Goal: Check status: Check status

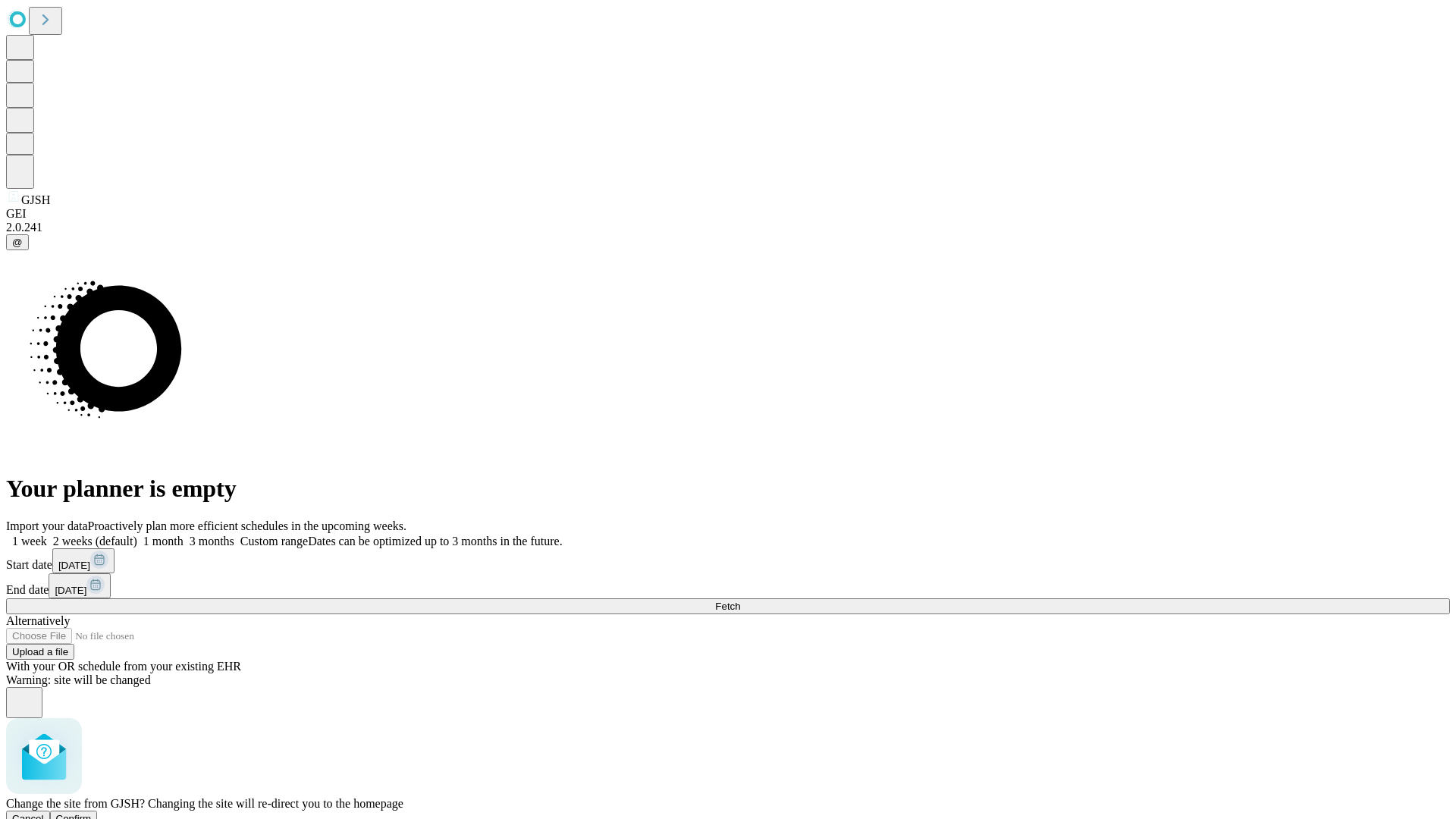
click at [92, 812] on span "Confirm" at bounding box center [74, 818] width 36 height 11
click at [183, 535] on label "1 month" at bounding box center [160, 541] width 46 height 13
click at [740, 601] on span "Fetch" at bounding box center [727, 606] width 25 height 11
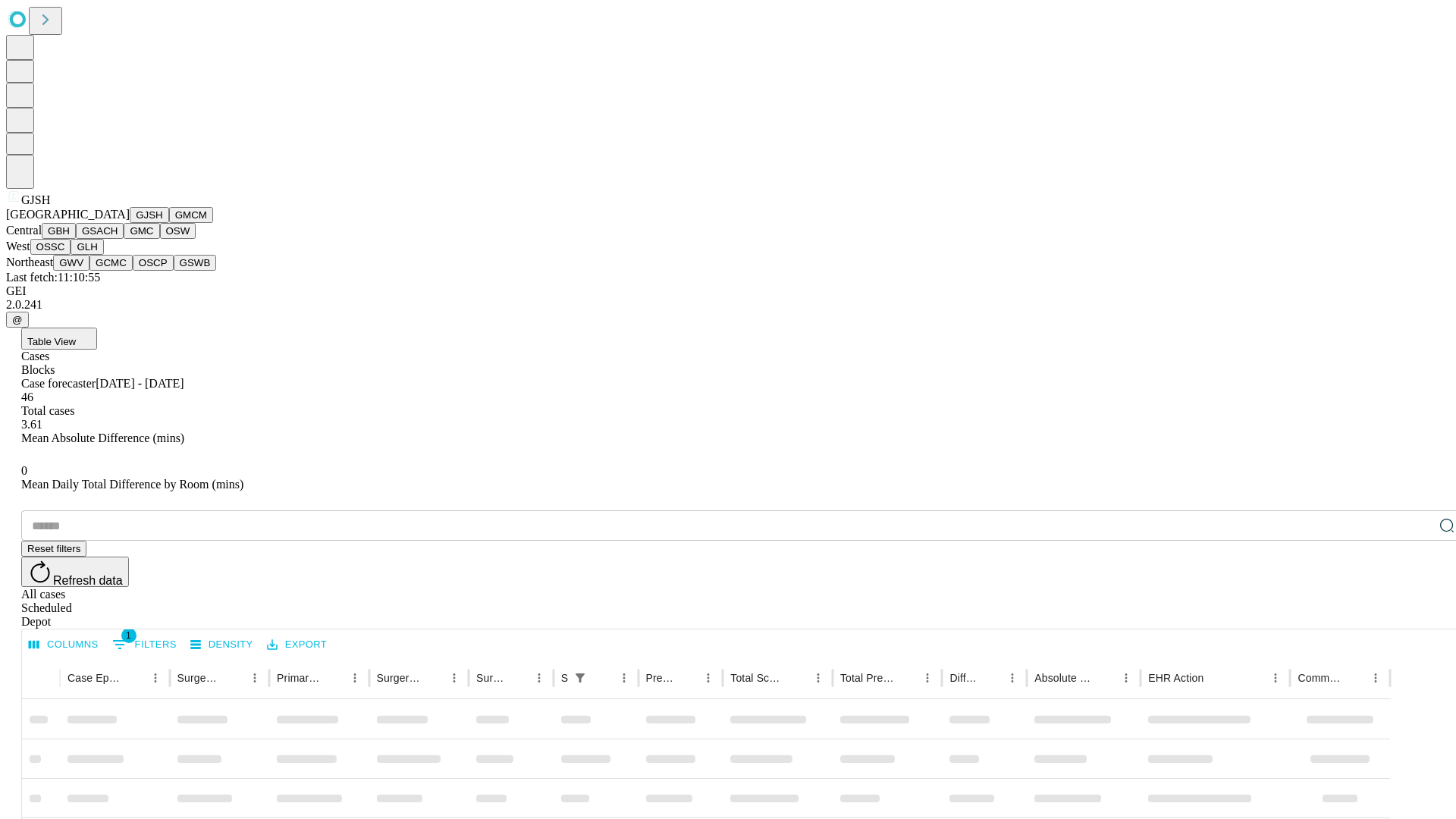
click at [169, 223] on button "GMCM" at bounding box center [191, 215] width 44 height 16
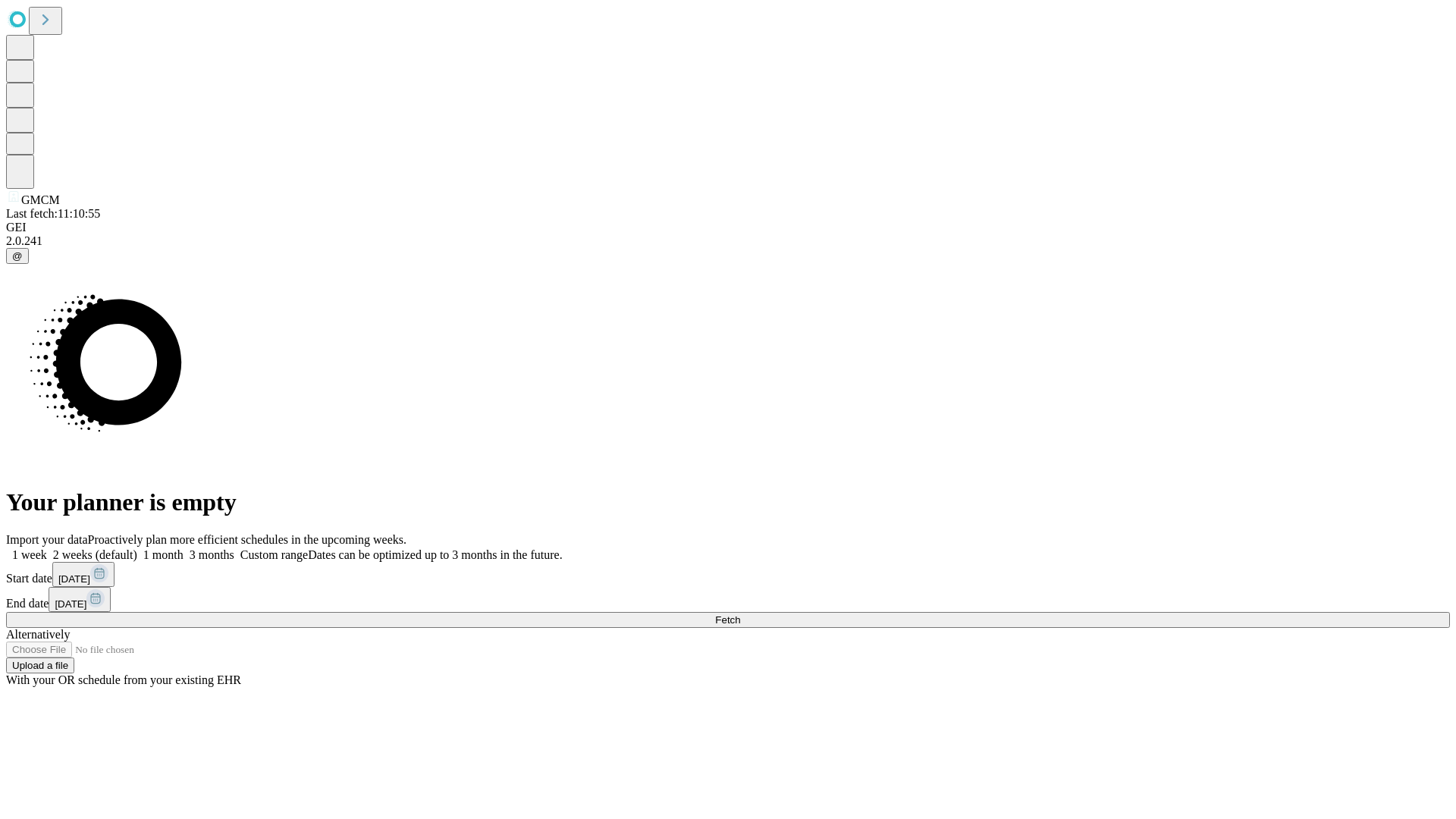
click at [183, 548] on label "1 month" at bounding box center [160, 555] width 46 height 13
click at [740, 614] on span "Fetch" at bounding box center [727, 620] width 25 height 11
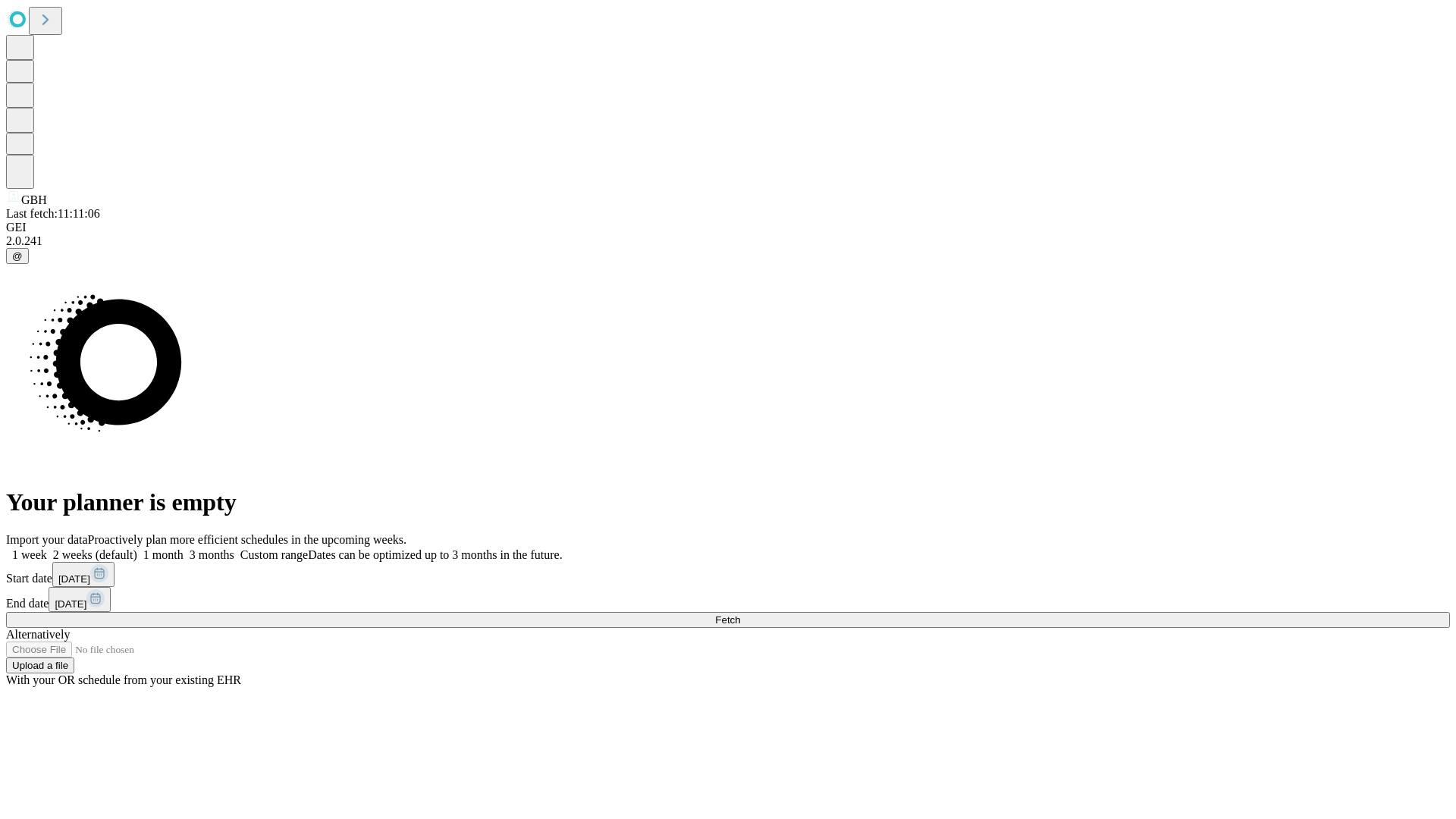
click at [183, 548] on label "1 month" at bounding box center [160, 555] width 46 height 13
click at [740, 614] on span "Fetch" at bounding box center [727, 620] width 25 height 11
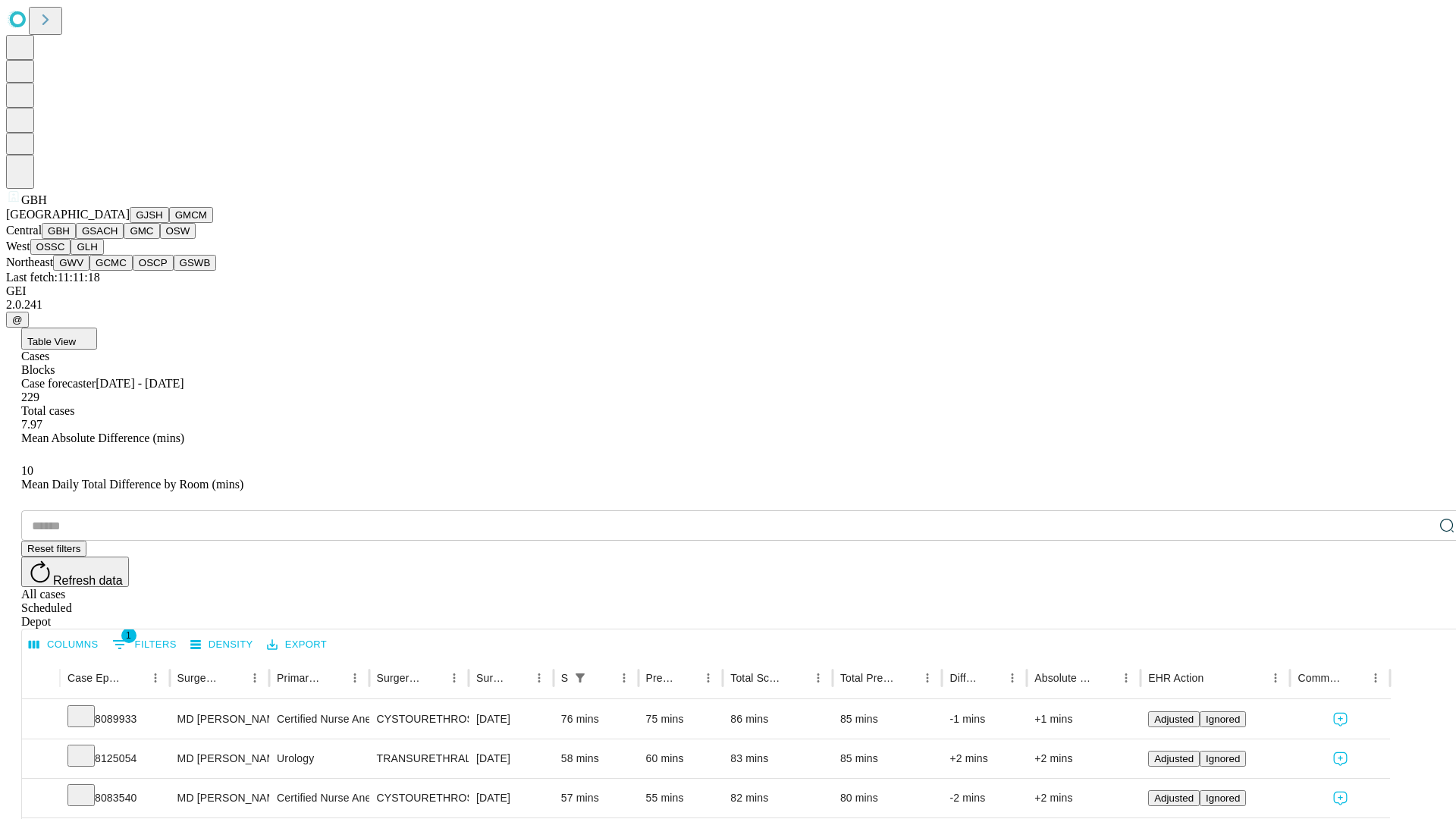
click at [117, 239] on button "GSACH" at bounding box center [99, 231] width 48 height 16
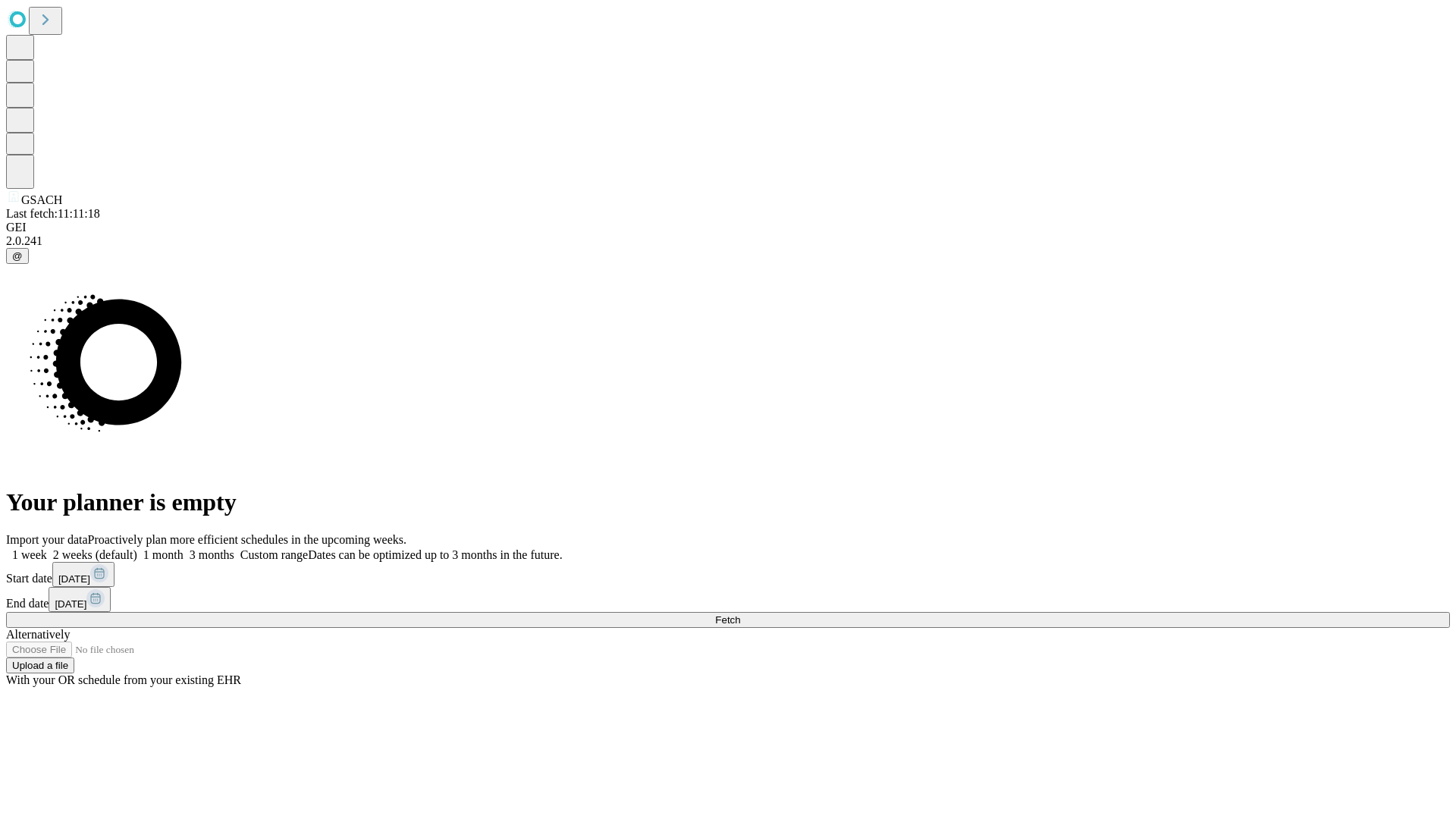
click at [183, 548] on label "1 month" at bounding box center [160, 555] width 46 height 13
click at [740, 614] on span "Fetch" at bounding box center [727, 620] width 25 height 11
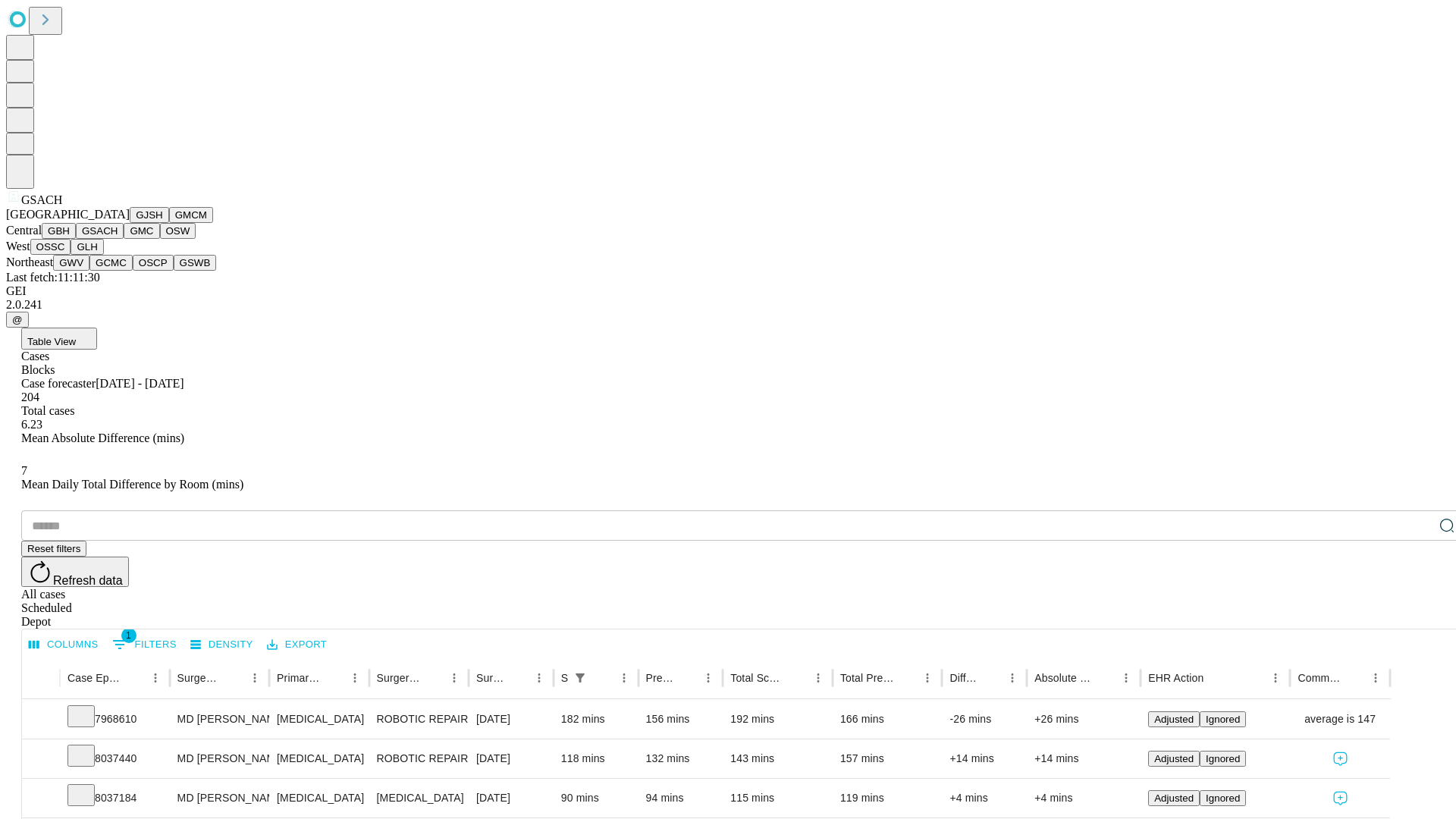
click at [124, 239] on button "GMC" at bounding box center [142, 231] width 36 height 16
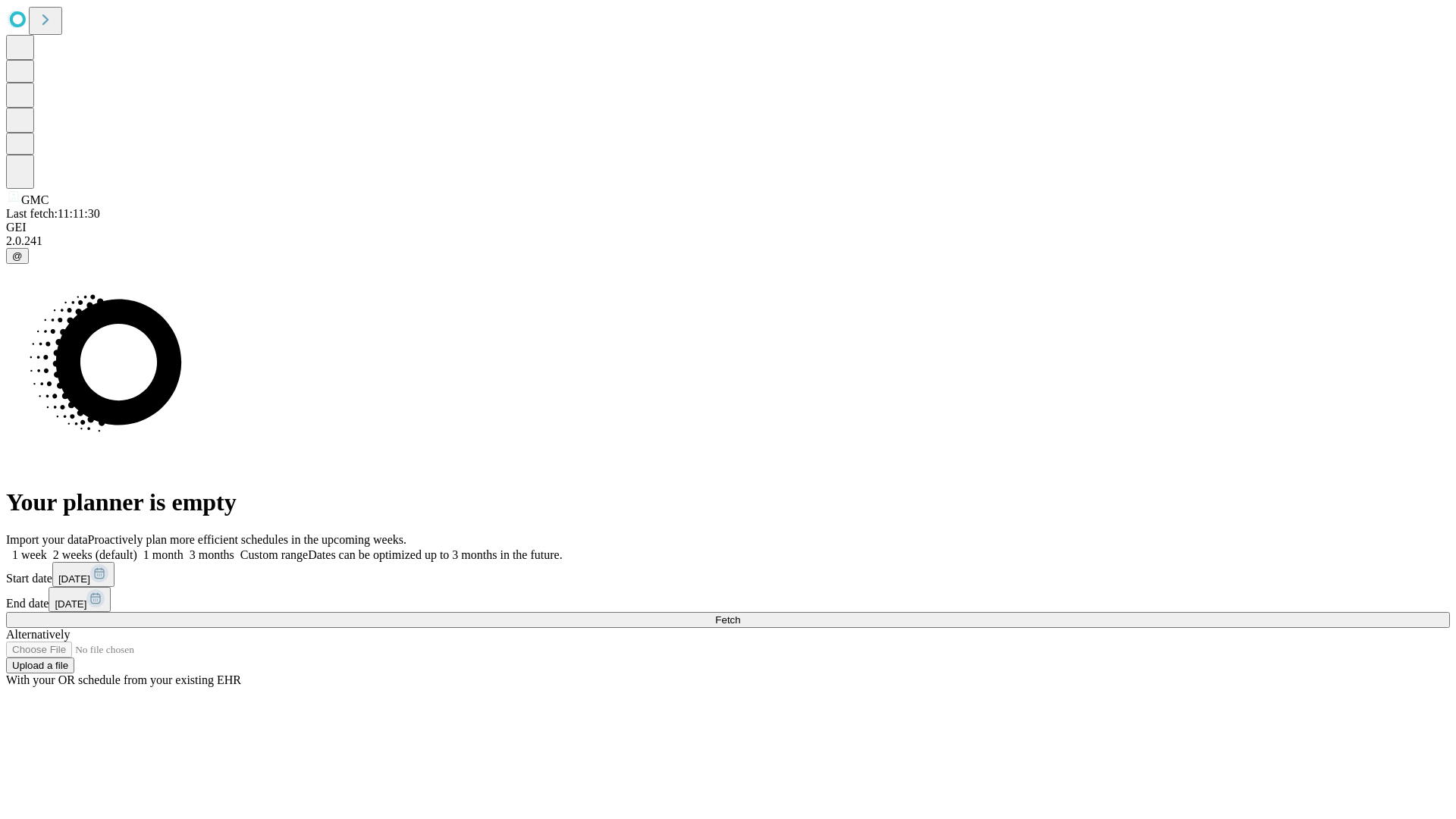
click at [183, 548] on label "1 month" at bounding box center [160, 555] width 46 height 13
click at [740, 614] on span "Fetch" at bounding box center [727, 620] width 25 height 11
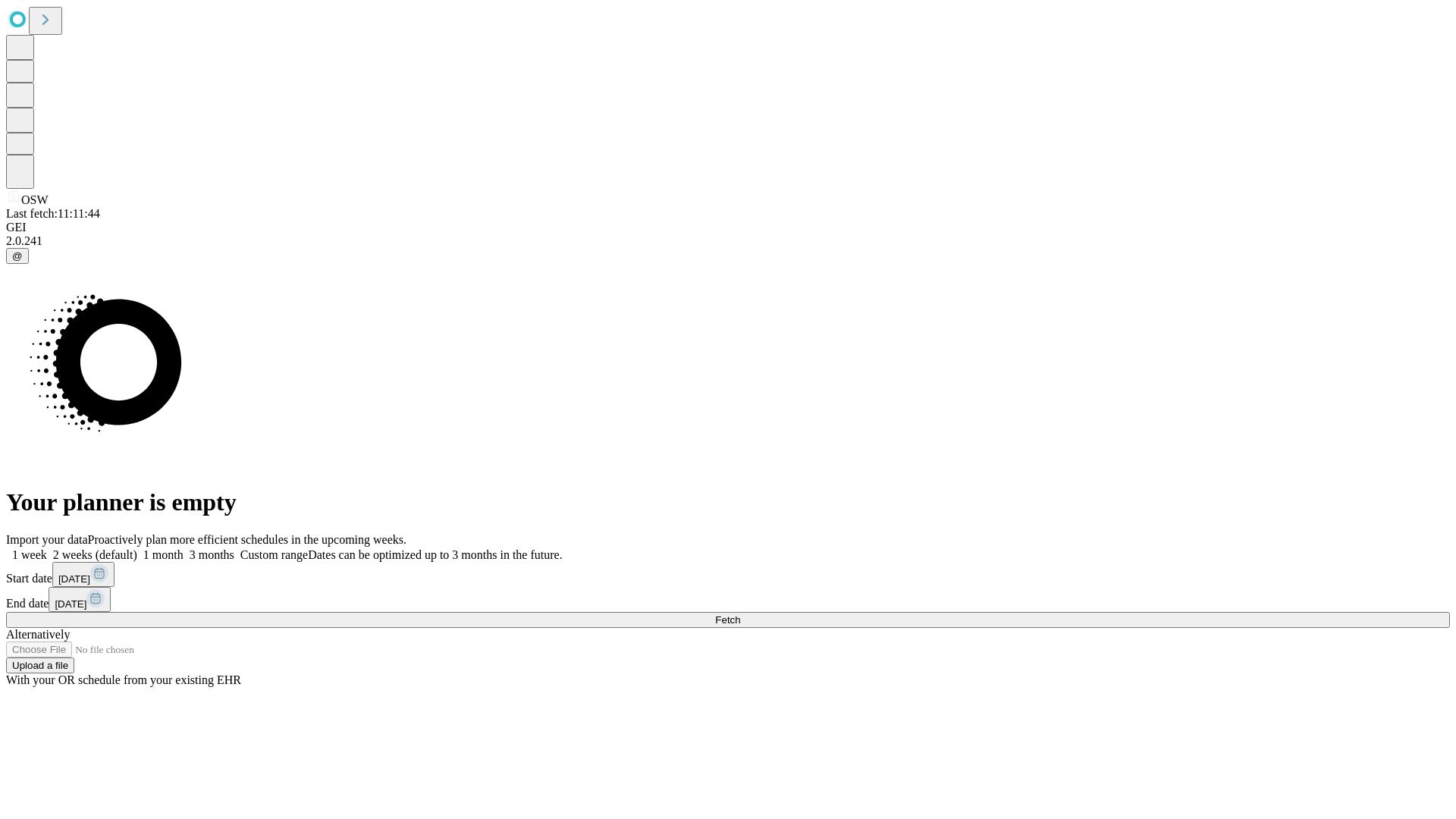
click at [183, 548] on label "1 month" at bounding box center [160, 555] width 46 height 13
click at [740, 614] on span "Fetch" at bounding box center [727, 620] width 25 height 11
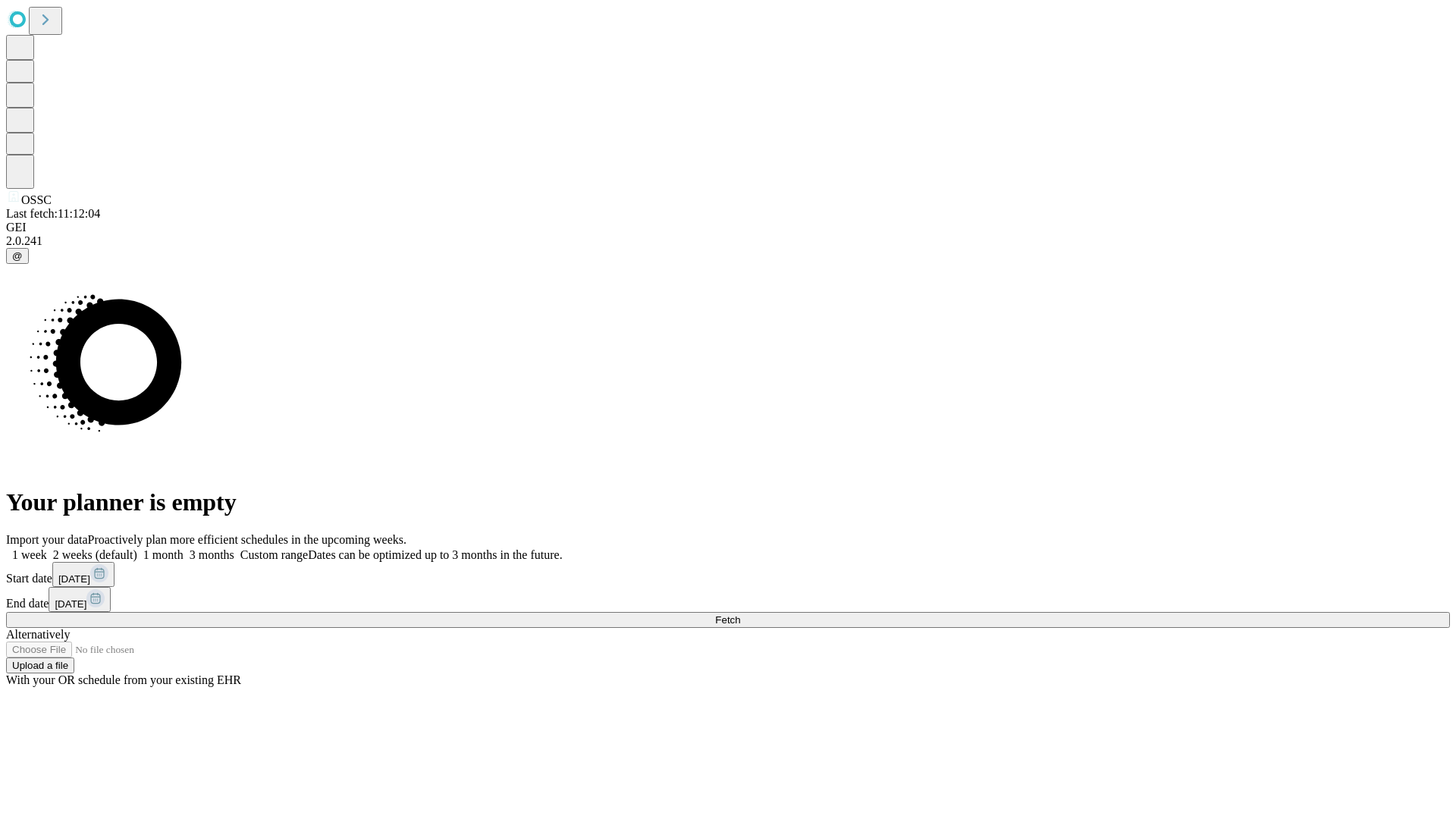
click at [183, 548] on label "1 month" at bounding box center [160, 555] width 46 height 13
click at [740, 614] on span "Fetch" at bounding box center [727, 620] width 25 height 11
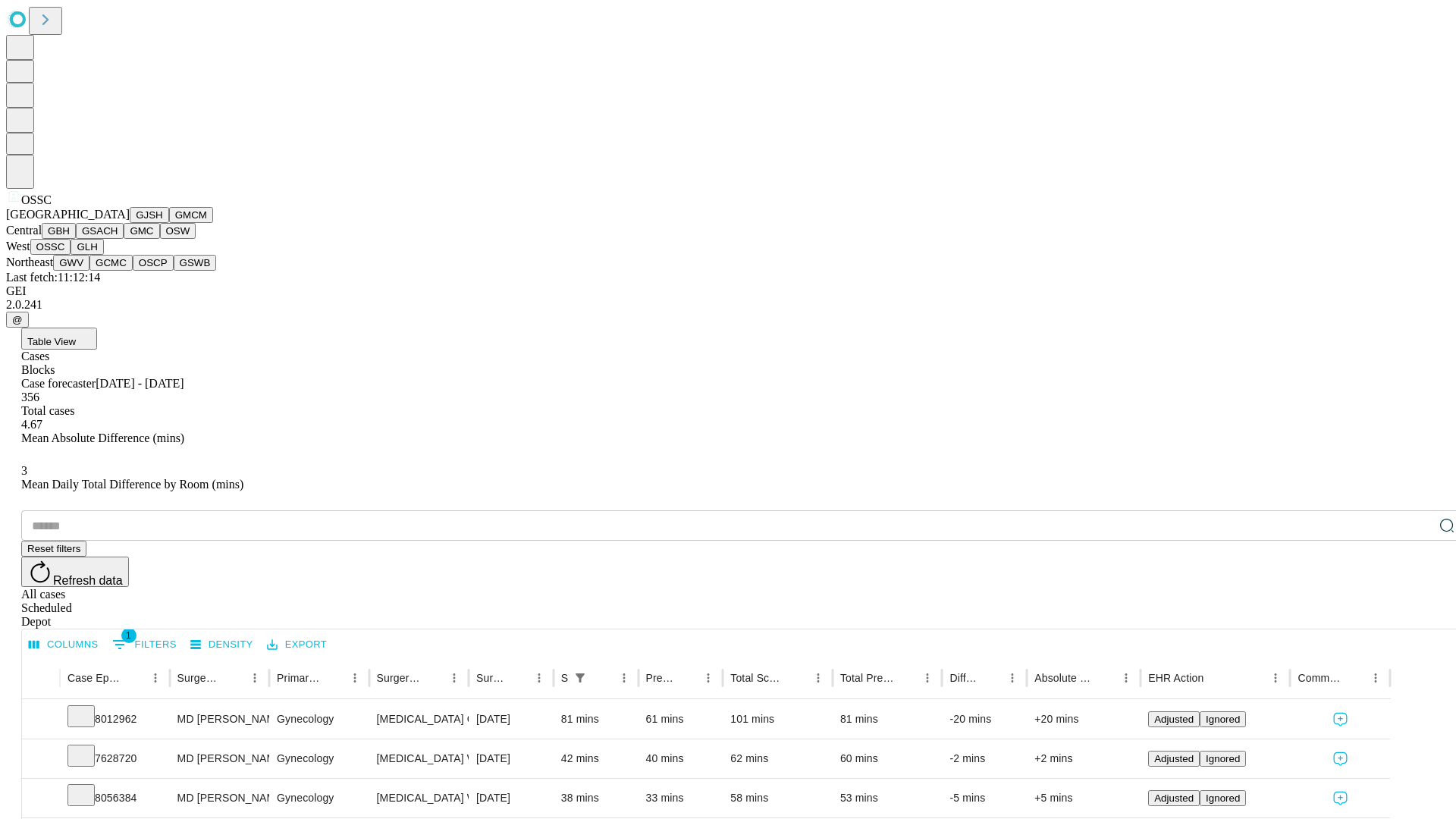
click at [104, 255] on button "GLH" at bounding box center [87, 247] width 33 height 16
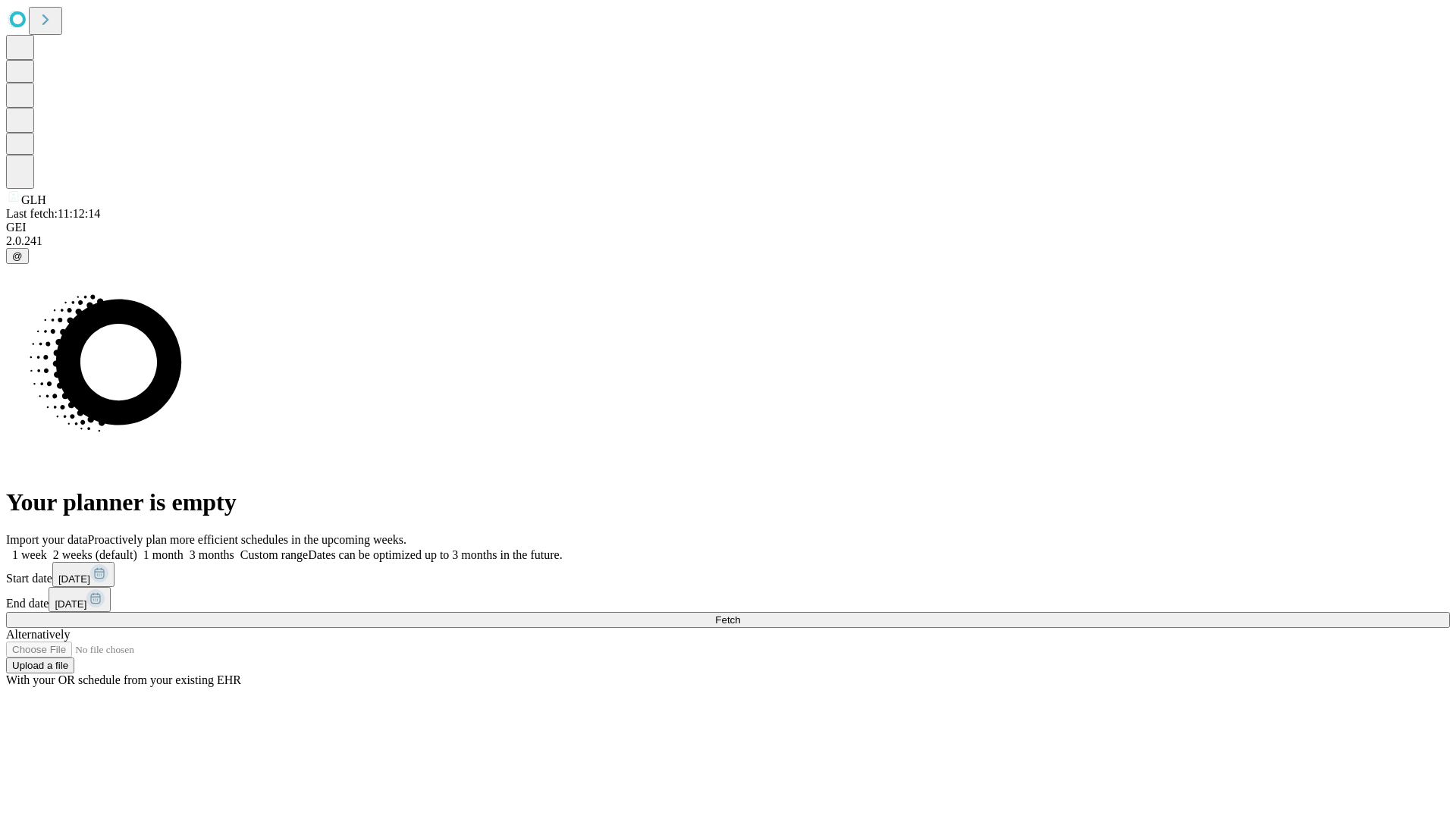
click at [183, 548] on label "1 month" at bounding box center [160, 555] width 46 height 13
click at [740, 614] on span "Fetch" at bounding box center [727, 620] width 25 height 11
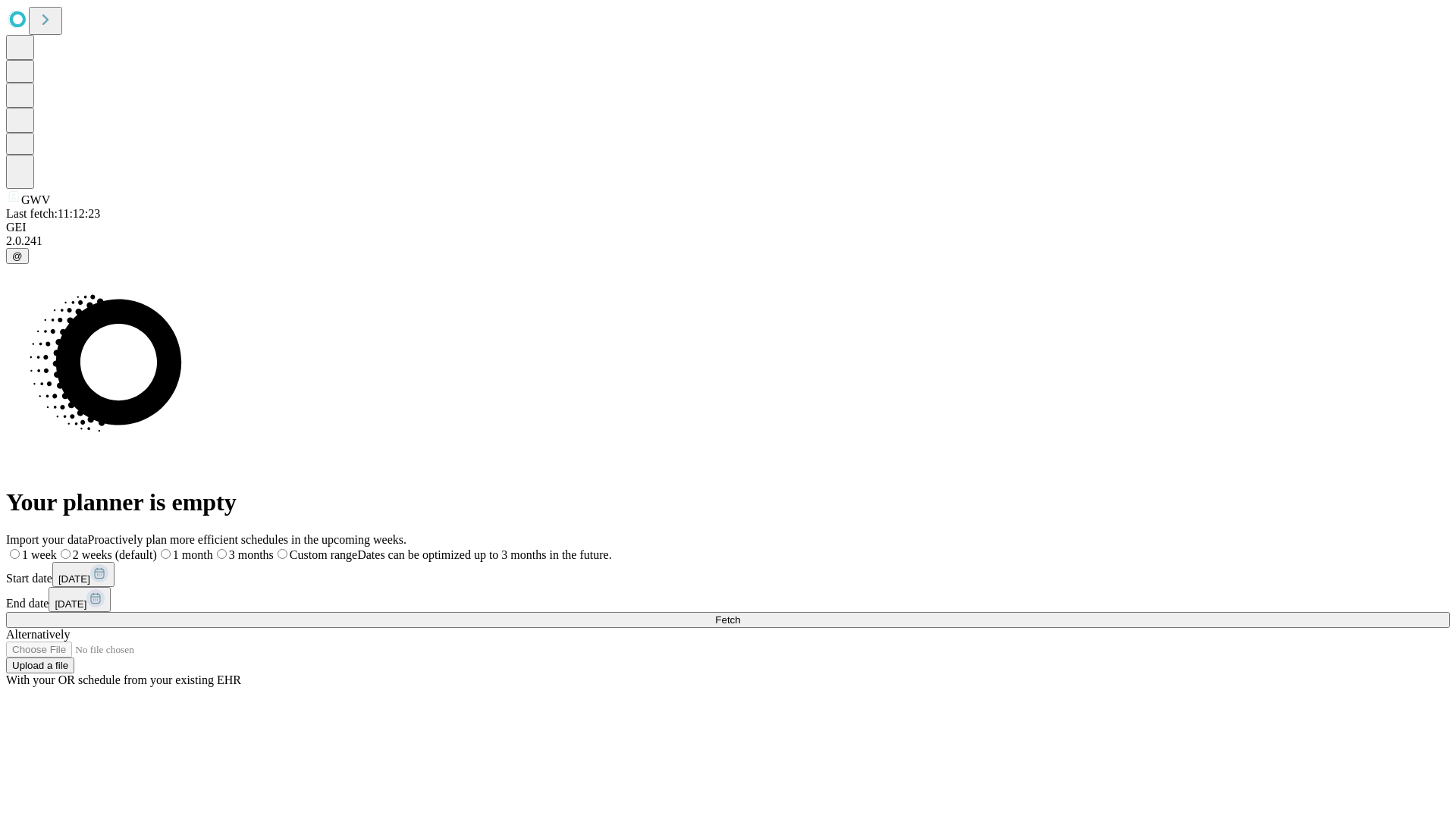
click at [740, 614] on span "Fetch" at bounding box center [727, 620] width 25 height 11
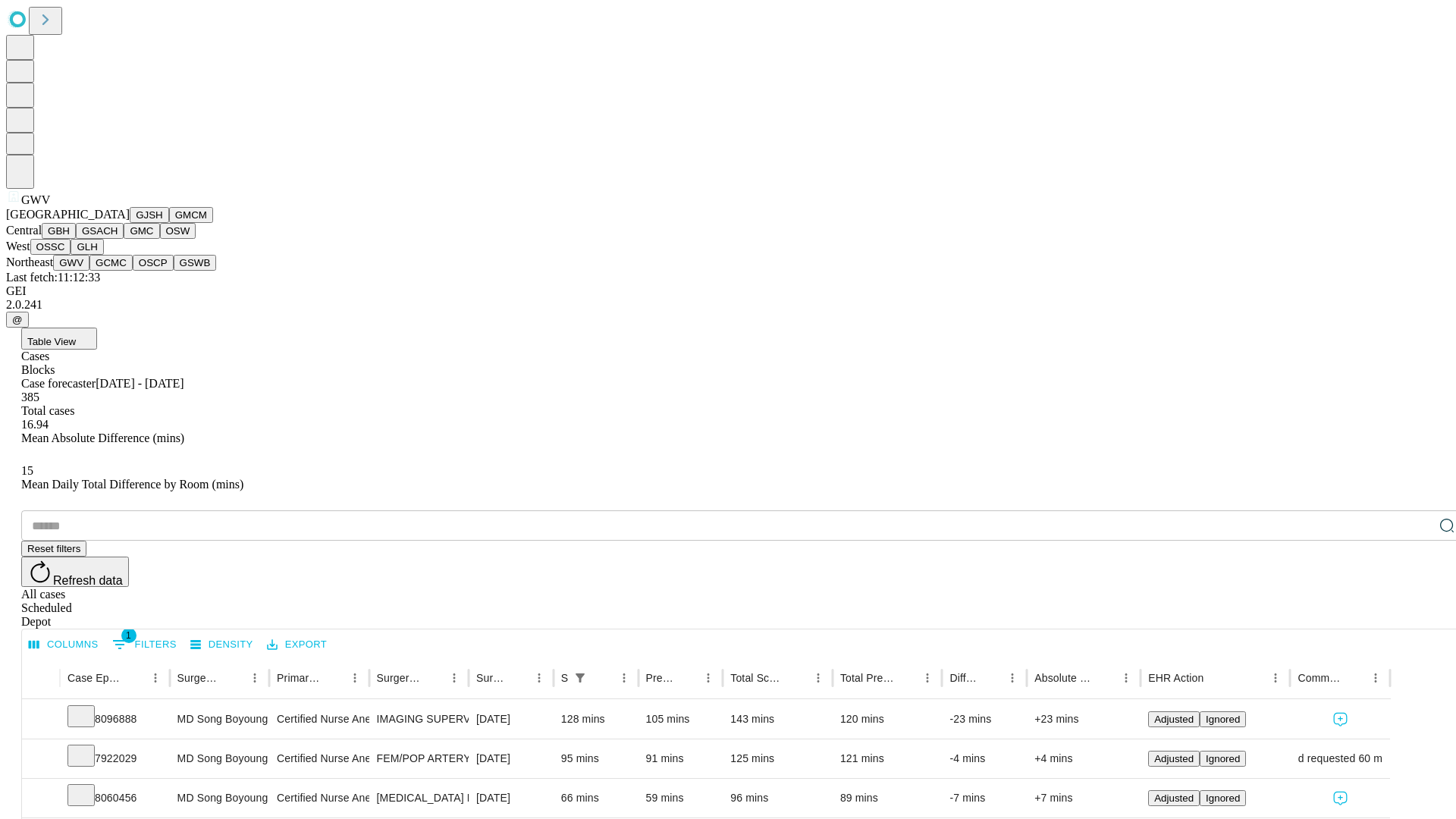
click at [117, 271] on button "GCMC" at bounding box center [111, 263] width 43 height 16
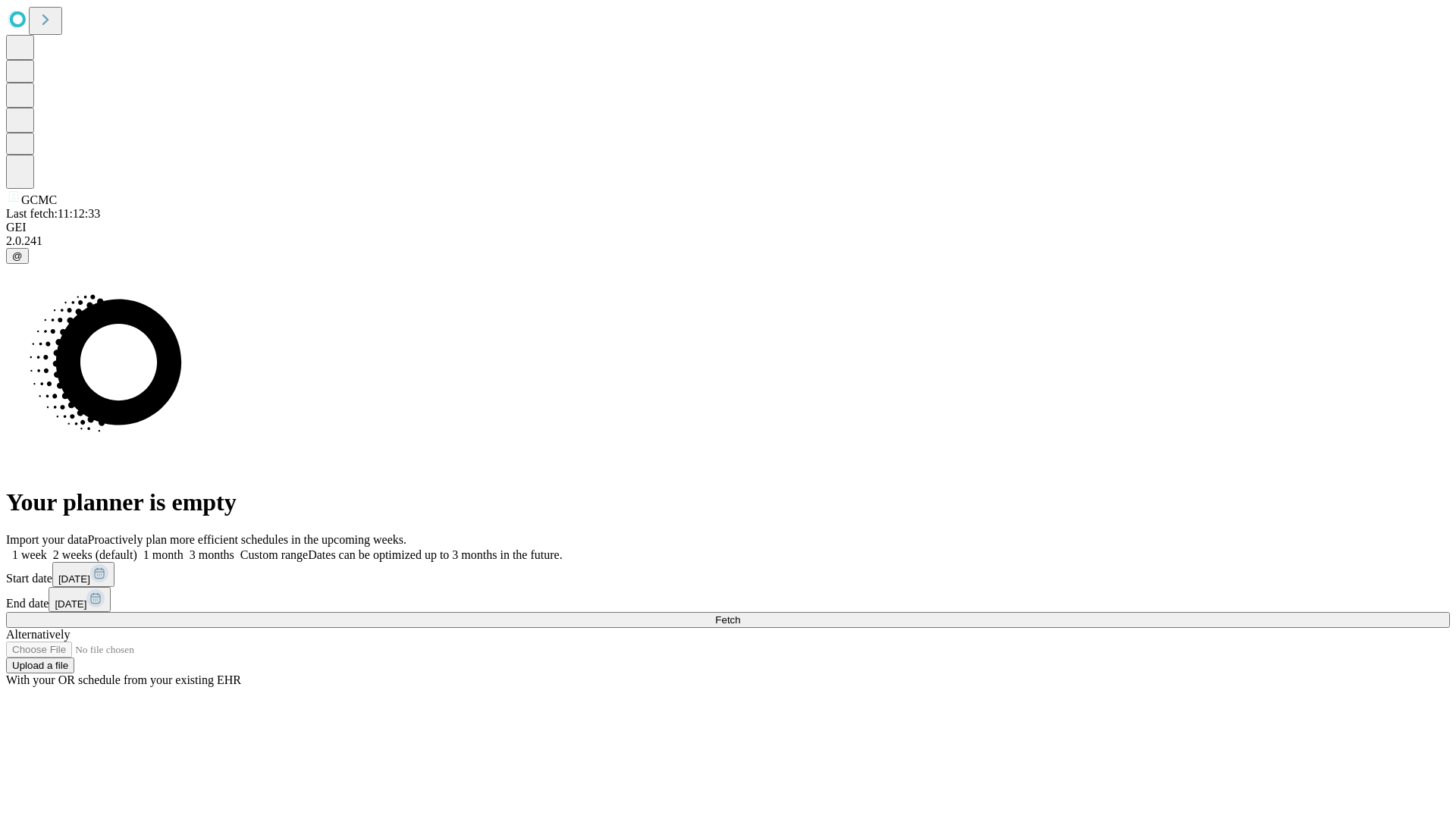
click at [183, 548] on label "1 month" at bounding box center [160, 555] width 46 height 13
click at [740, 614] on span "Fetch" at bounding box center [727, 620] width 25 height 11
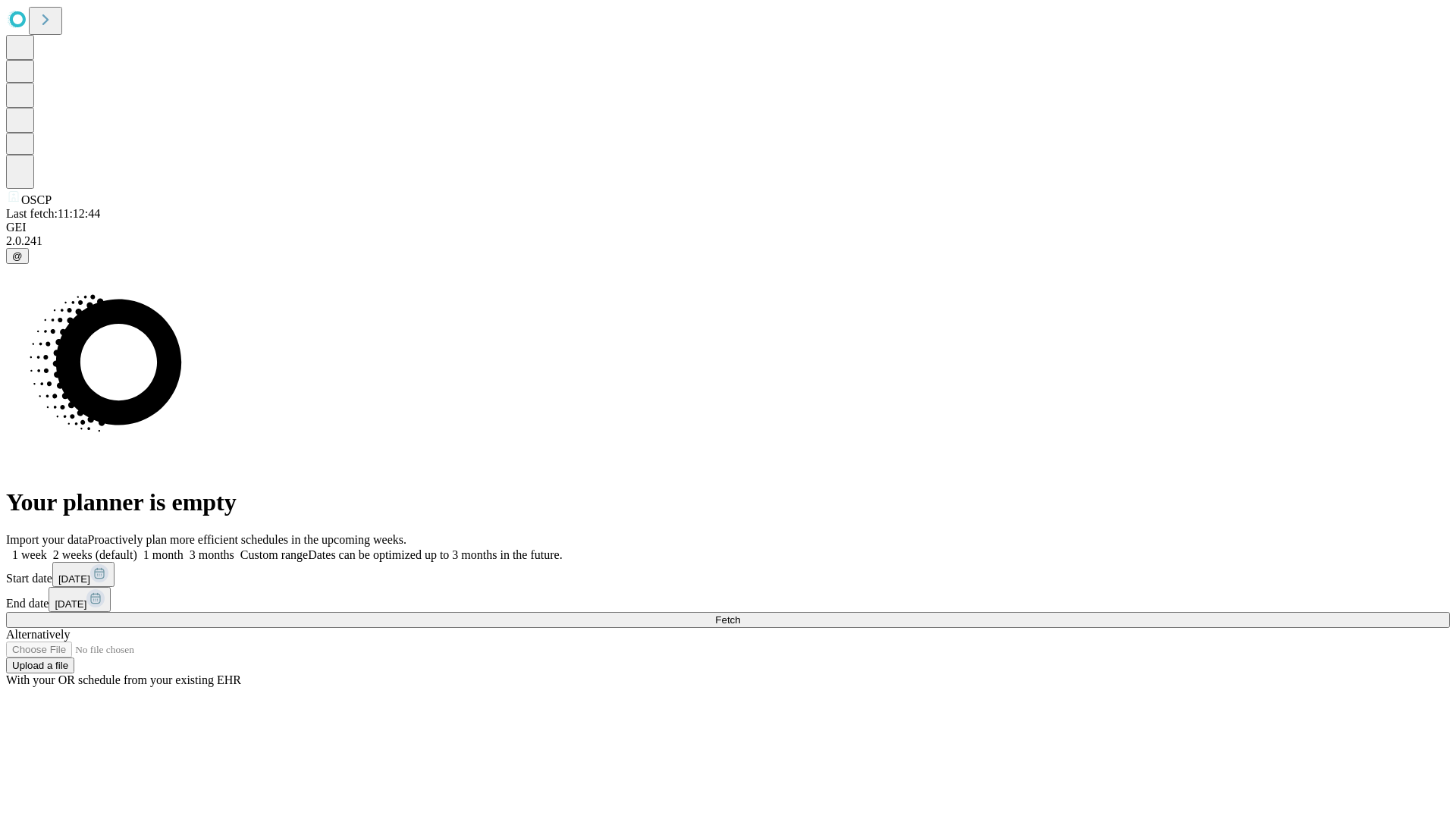
click at [183, 548] on label "1 month" at bounding box center [160, 555] width 46 height 13
click at [740, 614] on span "Fetch" at bounding box center [727, 620] width 25 height 11
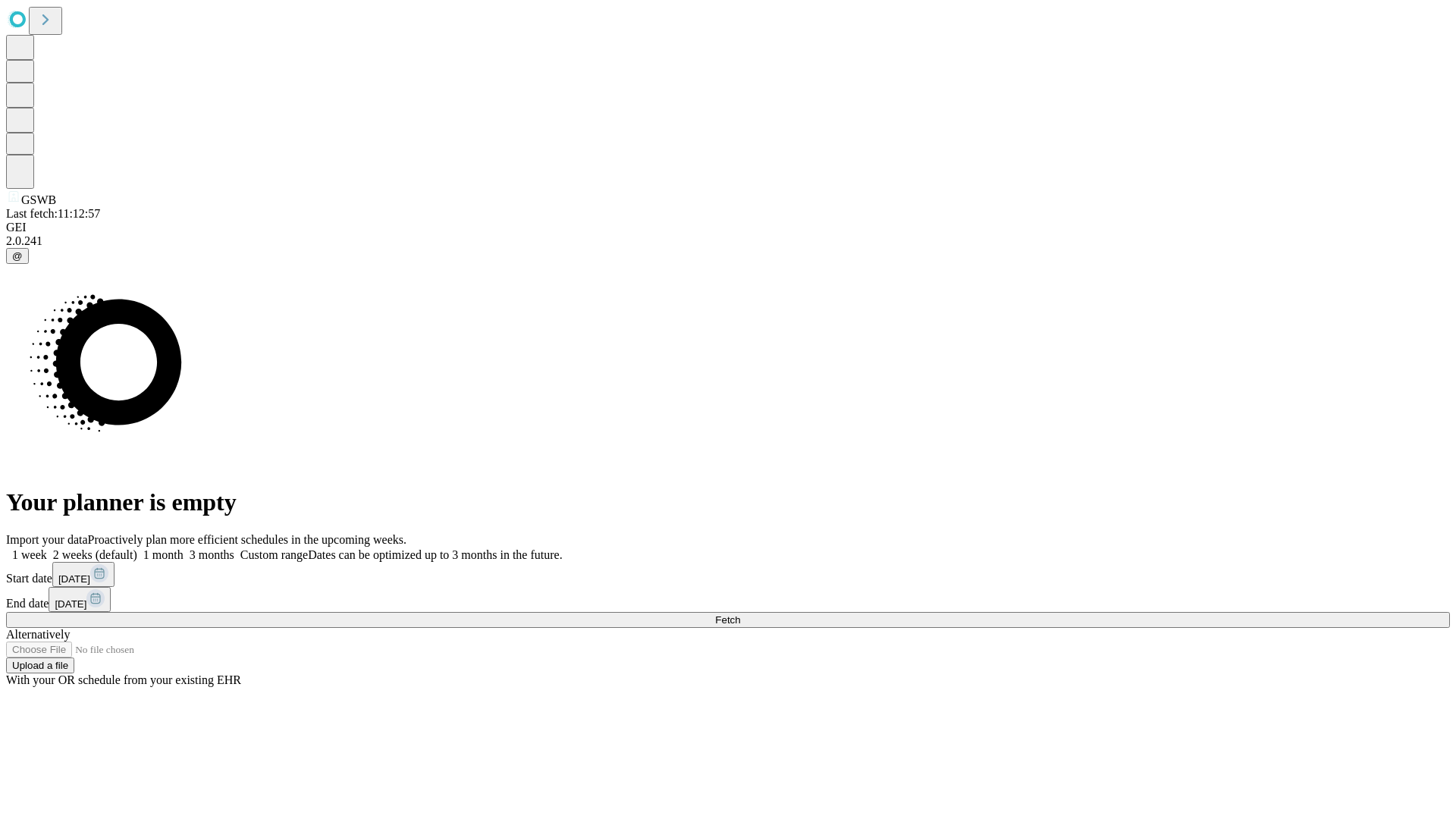
click at [183, 548] on label "1 month" at bounding box center [160, 555] width 46 height 13
click at [740, 614] on span "Fetch" at bounding box center [727, 620] width 25 height 11
